Goal: Task Accomplishment & Management: Manage account settings

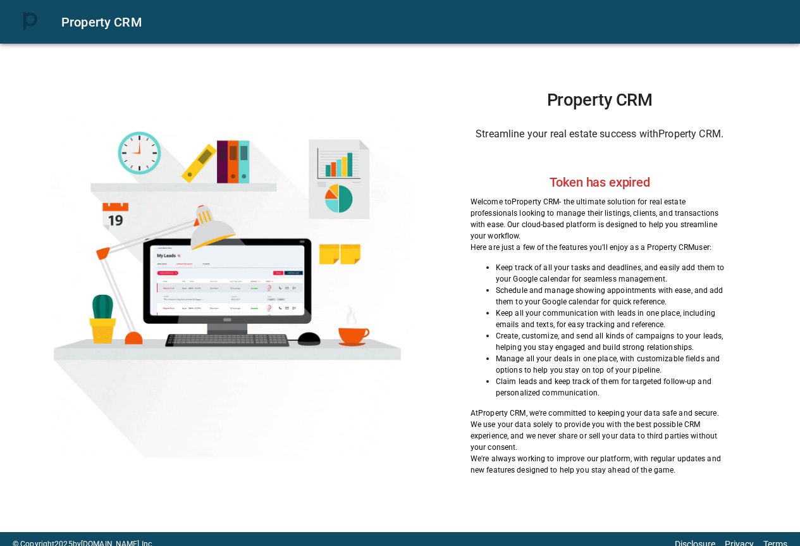
scroll to position [10, 0]
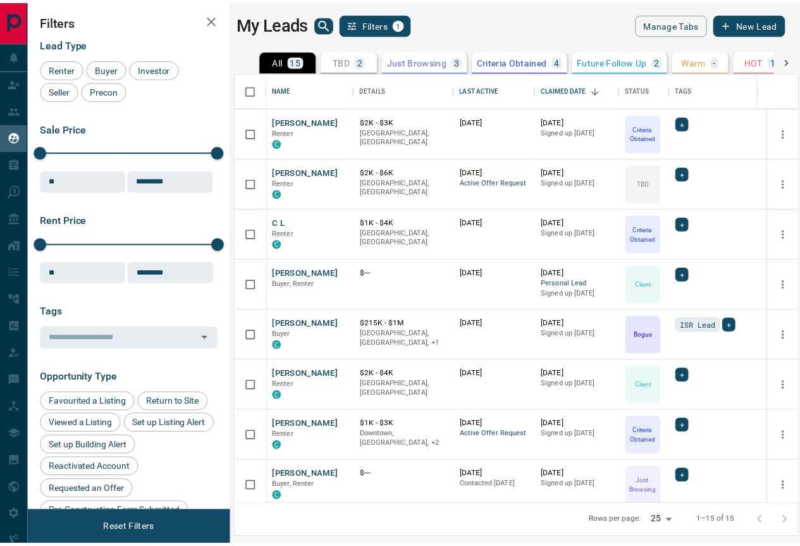
scroll to position [423, 561]
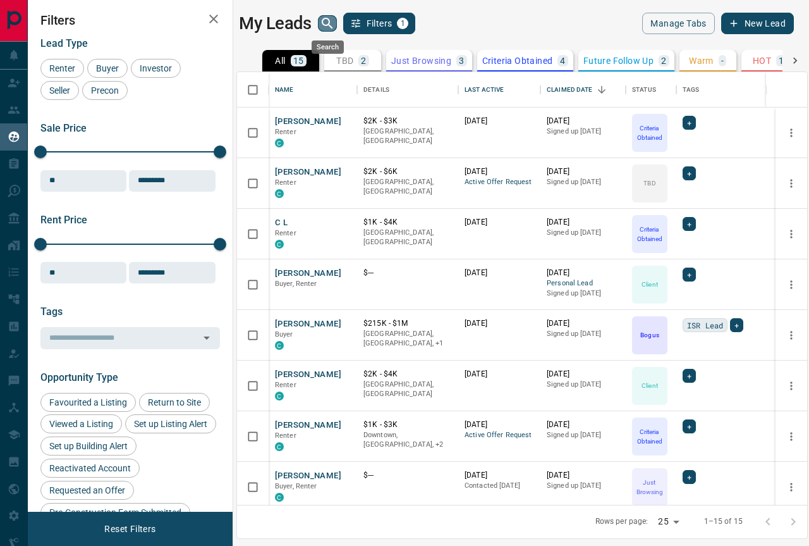
click at [325, 22] on icon "search button" at bounding box center [327, 23] width 15 height 15
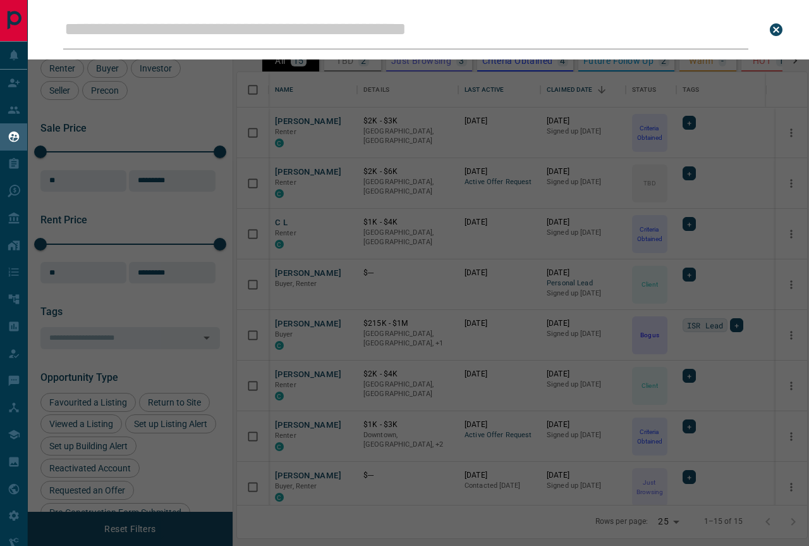
type input "**********"
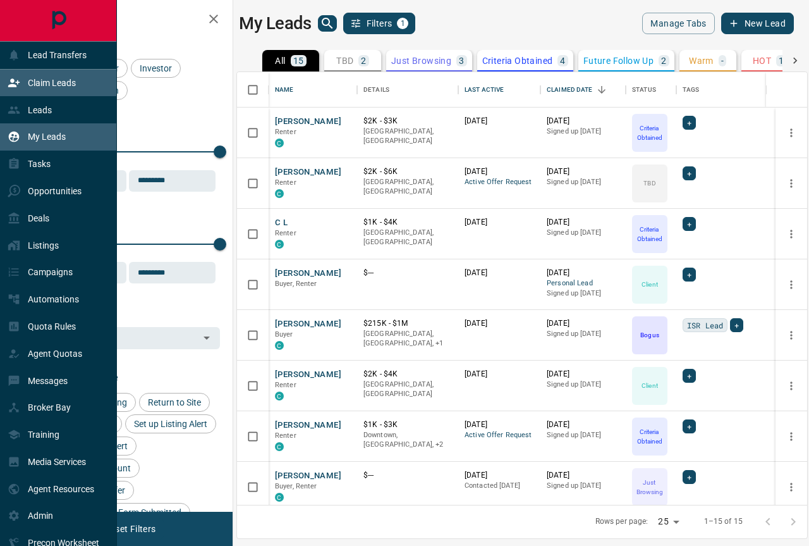
click at [46, 82] on p "Claim Leads" at bounding box center [52, 83] width 48 height 10
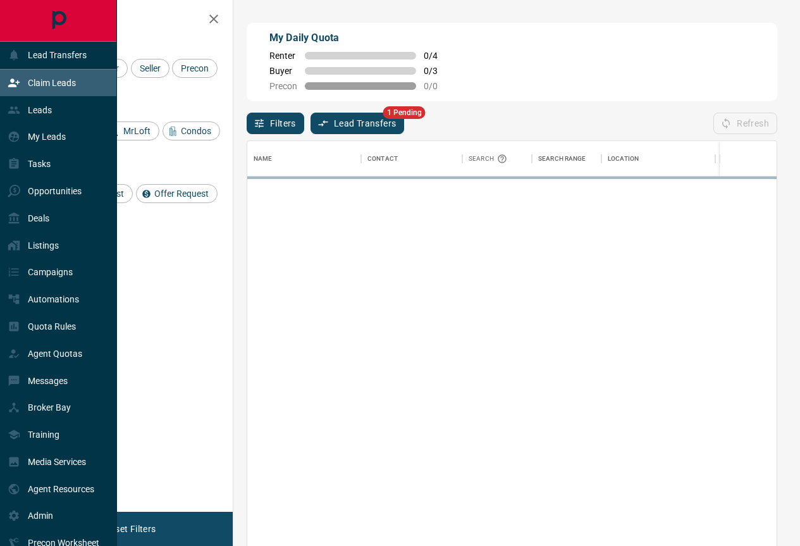
scroll to position [407, 530]
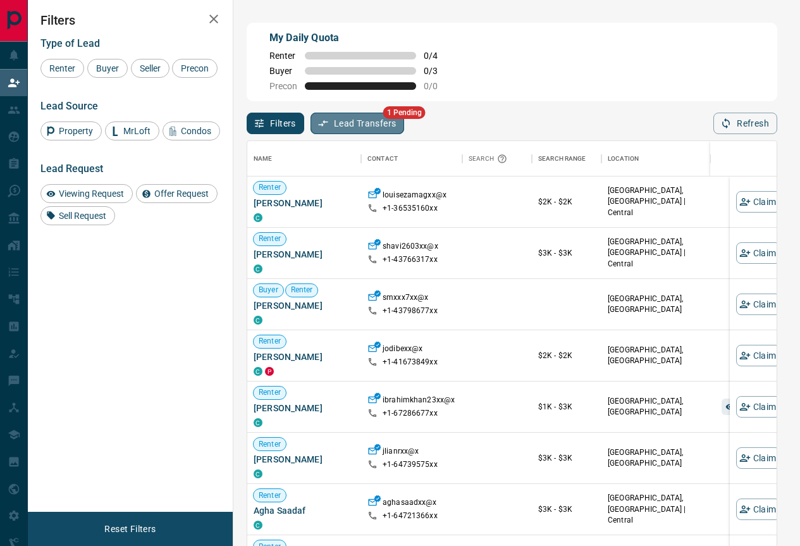
click at [350, 117] on button "Lead Transfers" at bounding box center [358, 124] width 94 height 22
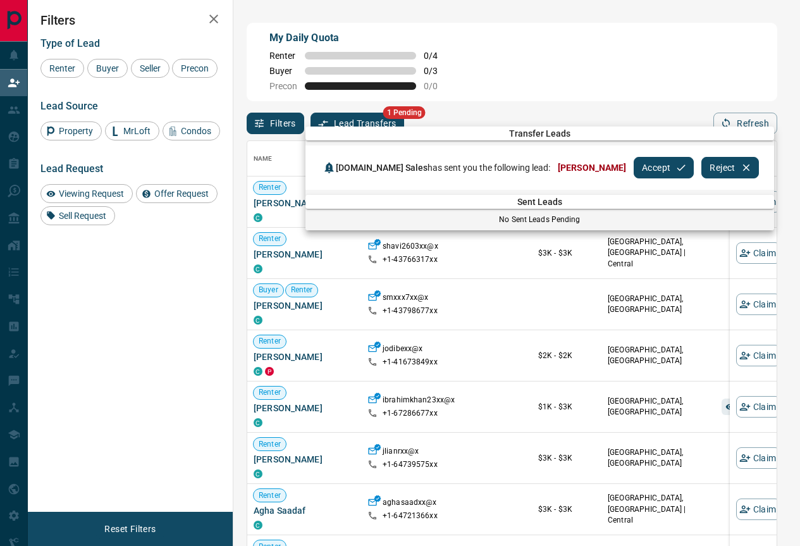
click at [701, 159] on button "Reject" at bounding box center [729, 168] width 57 height 22
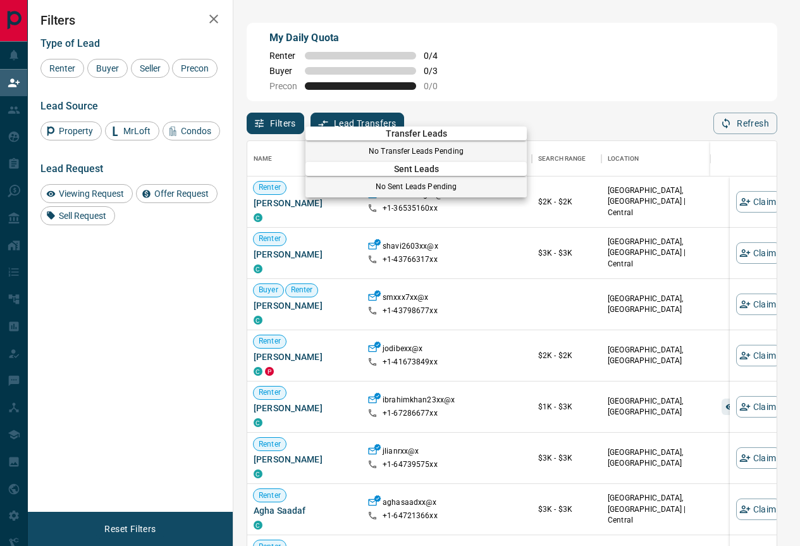
click at [13, 191] on div at bounding box center [400, 273] width 800 height 546
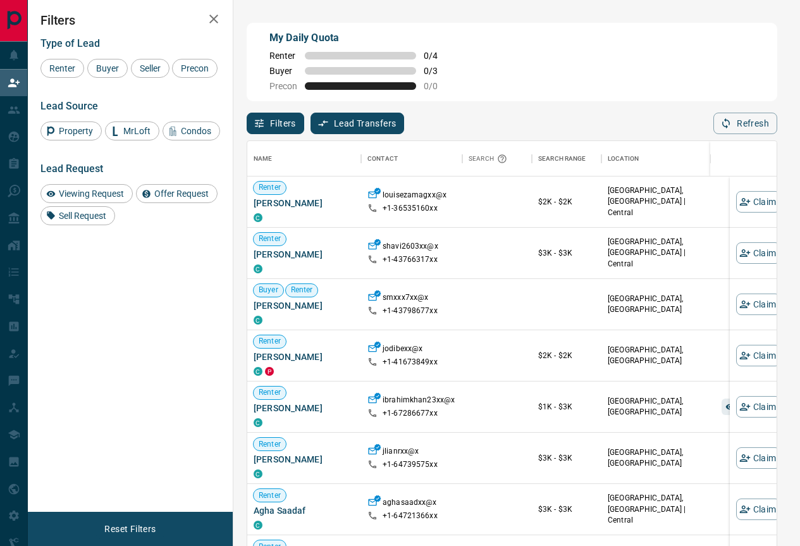
click at [215, 15] on icon "button" at bounding box center [213, 18] width 15 height 15
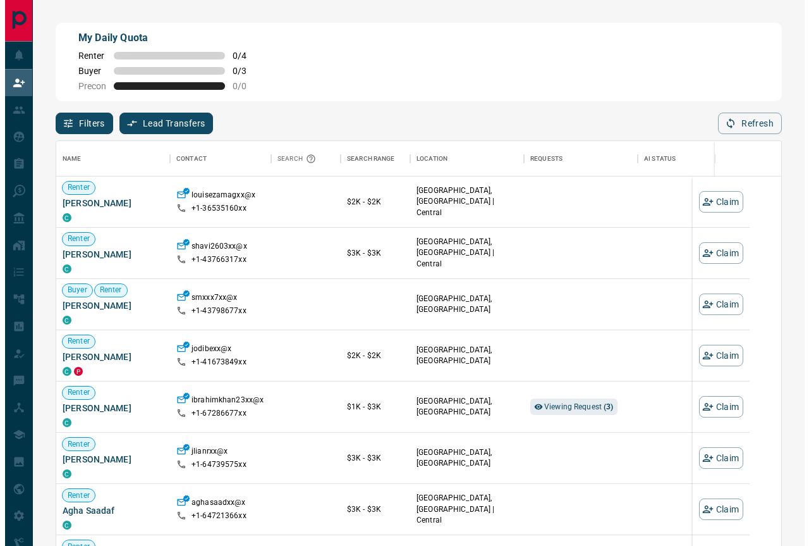
scroll to position [407, 726]
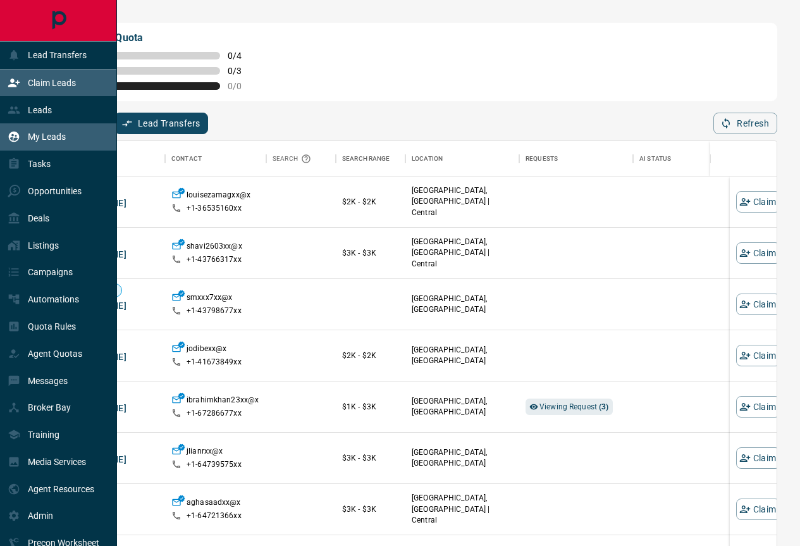
click at [45, 134] on p "My Leads" at bounding box center [47, 137] width 38 height 10
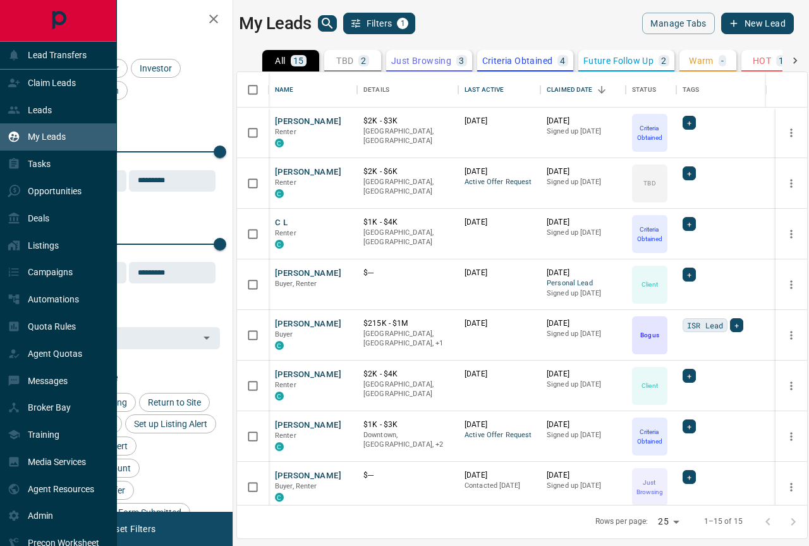
scroll to position [423, 561]
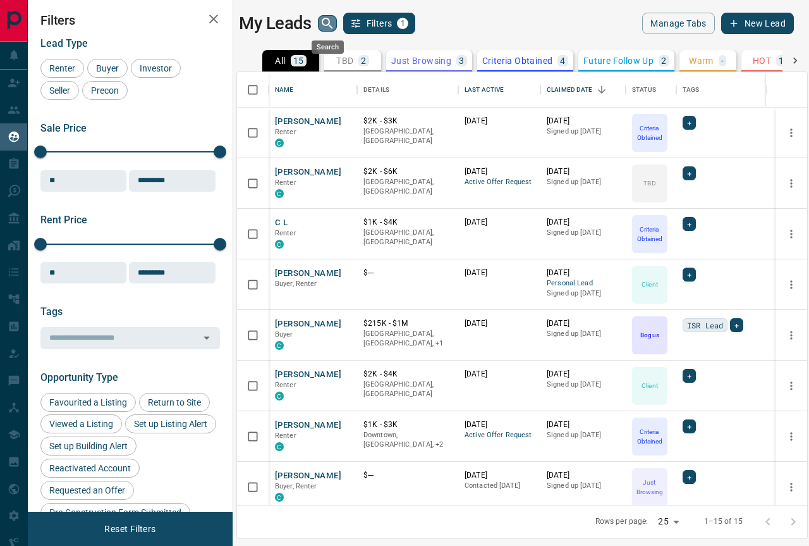
click at [330, 20] on icon "search button" at bounding box center [327, 23] width 15 height 15
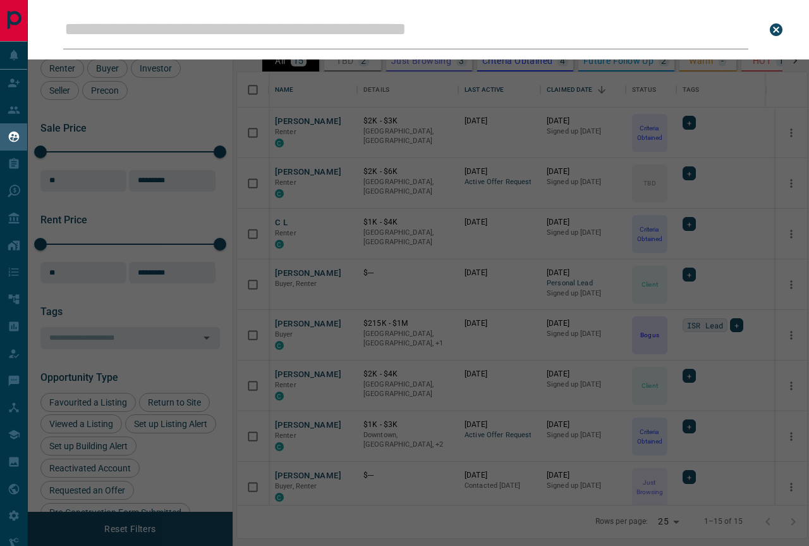
type input "**********"
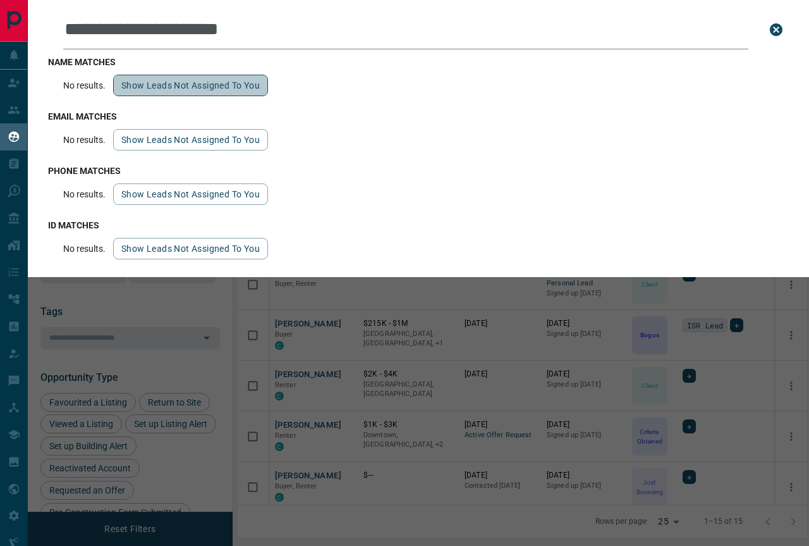
click at [199, 86] on button "Show leads not assigned to you" at bounding box center [190, 86] width 155 height 22
